Goal: Transaction & Acquisition: Purchase product/service

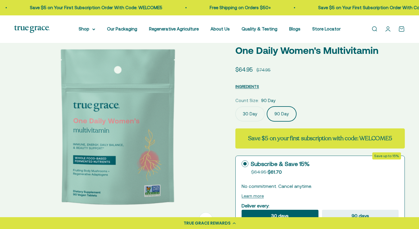
select select "3"
click at [248, 113] on label "30 Day" at bounding box center [249, 113] width 29 height 15
click at [235, 106] on input "30 Day" at bounding box center [235, 106] width 0 height 0
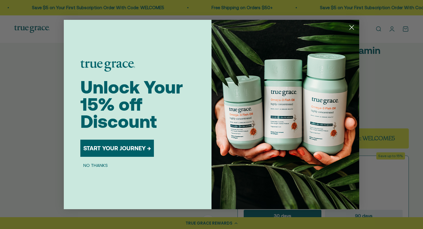
click at [351, 27] on circle "Close dialog" at bounding box center [352, 27] width 10 height 10
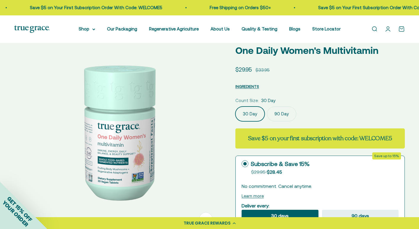
click at [272, 112] on label "90 Day" at bounding box center [281, 113] width 29 height 15
click at [235, 106] on input "90 Day" at bounding box center [235, 106] width 0 height 0
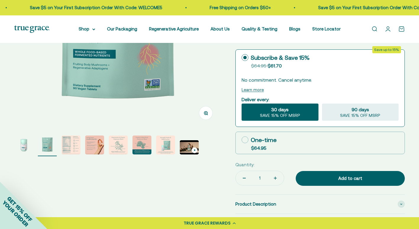
scroll to position [207, 0]
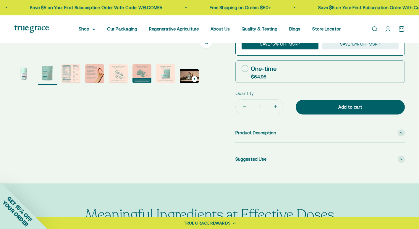
click at [165, 70] on img "Go to item 7" at bounding box center [165, 73] width 19 height 19
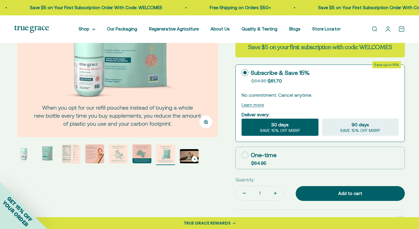
scroll to position [30, 0]
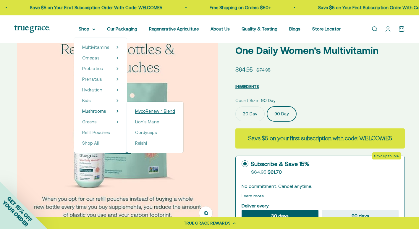
click at [157, 112] on span "MycoRenew™ Blend" at bounding box center [155, 110] width 40 height 5
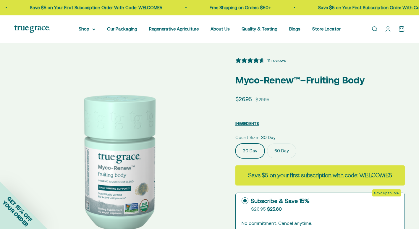
select select "3"
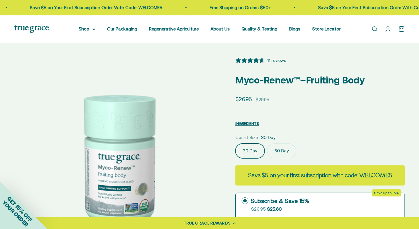
click at [258, 61] on icon "4.82 stars, 11 ratings" at bounding box center [256, 60] width 6 height 6
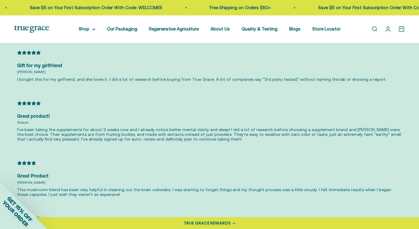
scroll to position [1322, 0]
